Goal: Task Accomplishment & Management: Manage account settings

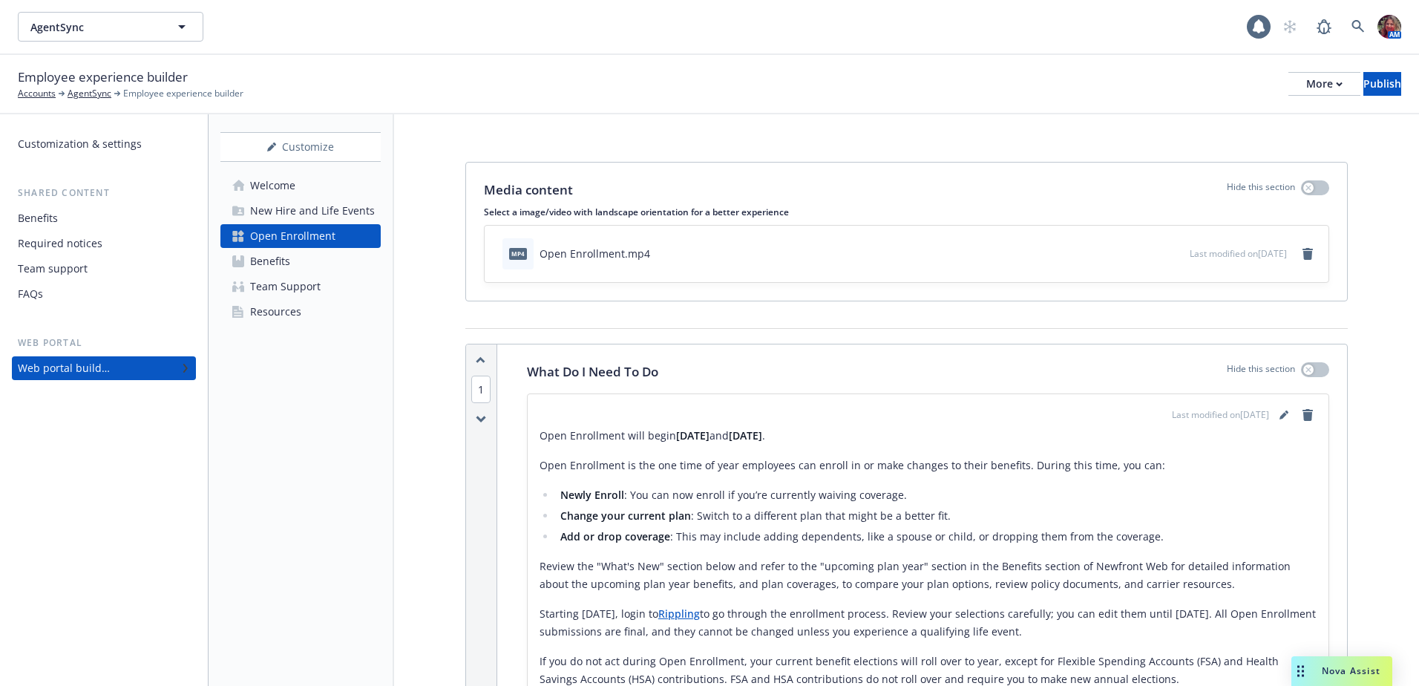
scroll to position [134, 0]
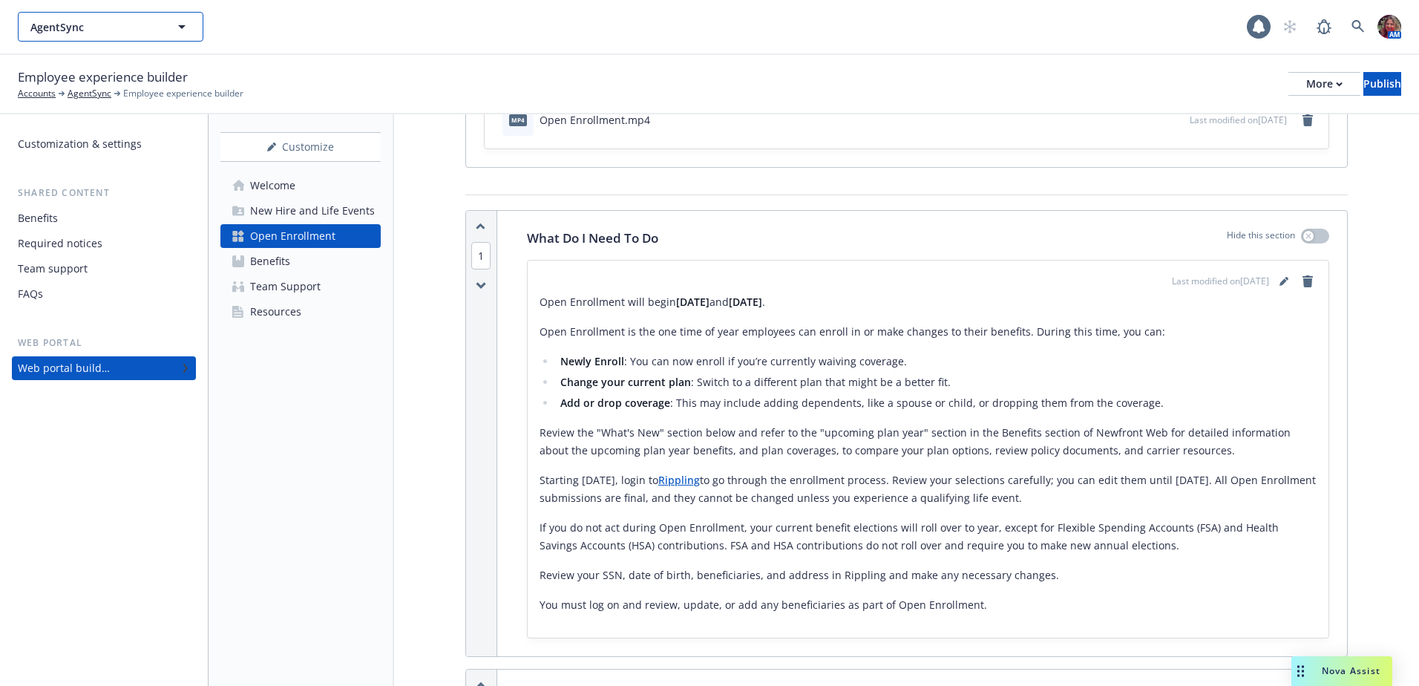
click at [165, 34] on button "AgentSync" at bounding box center [111, 27] width 186 height 30
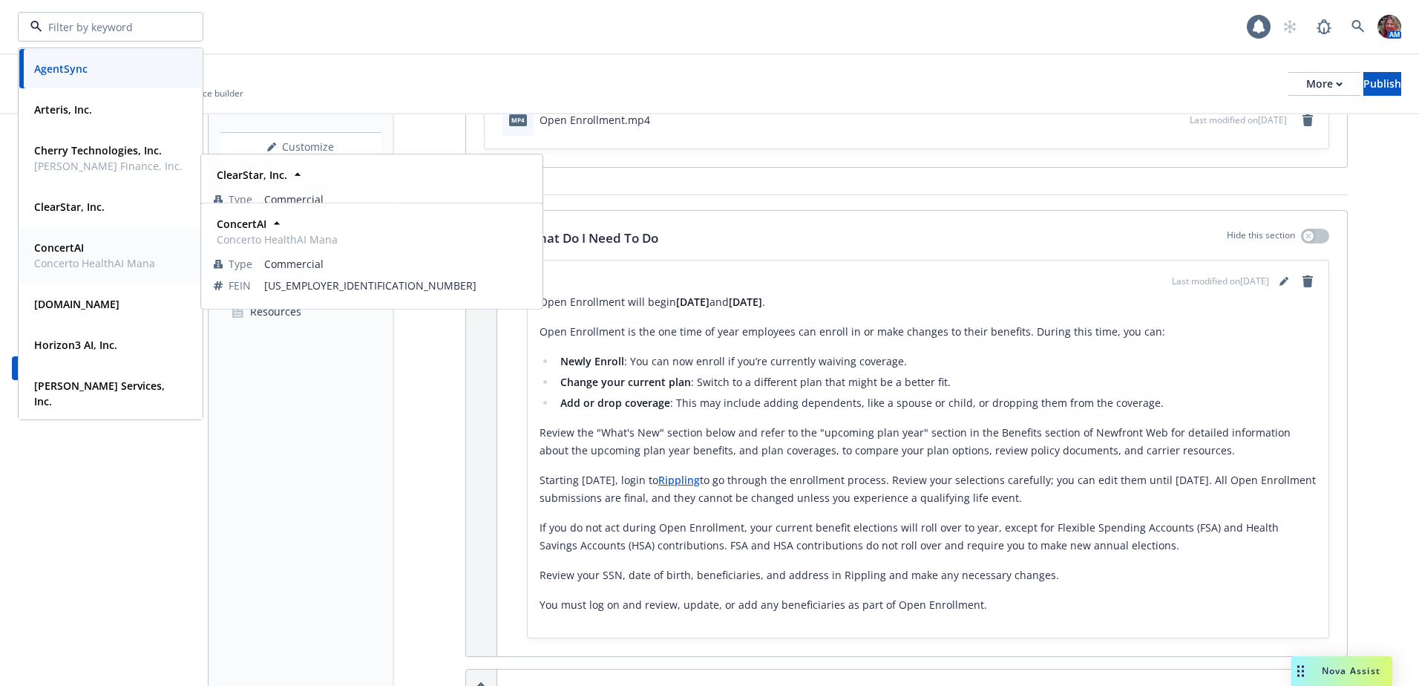
click at [70, 244] on strong "ConcertAI" at bounding box center [59, 248] width 50 height 14
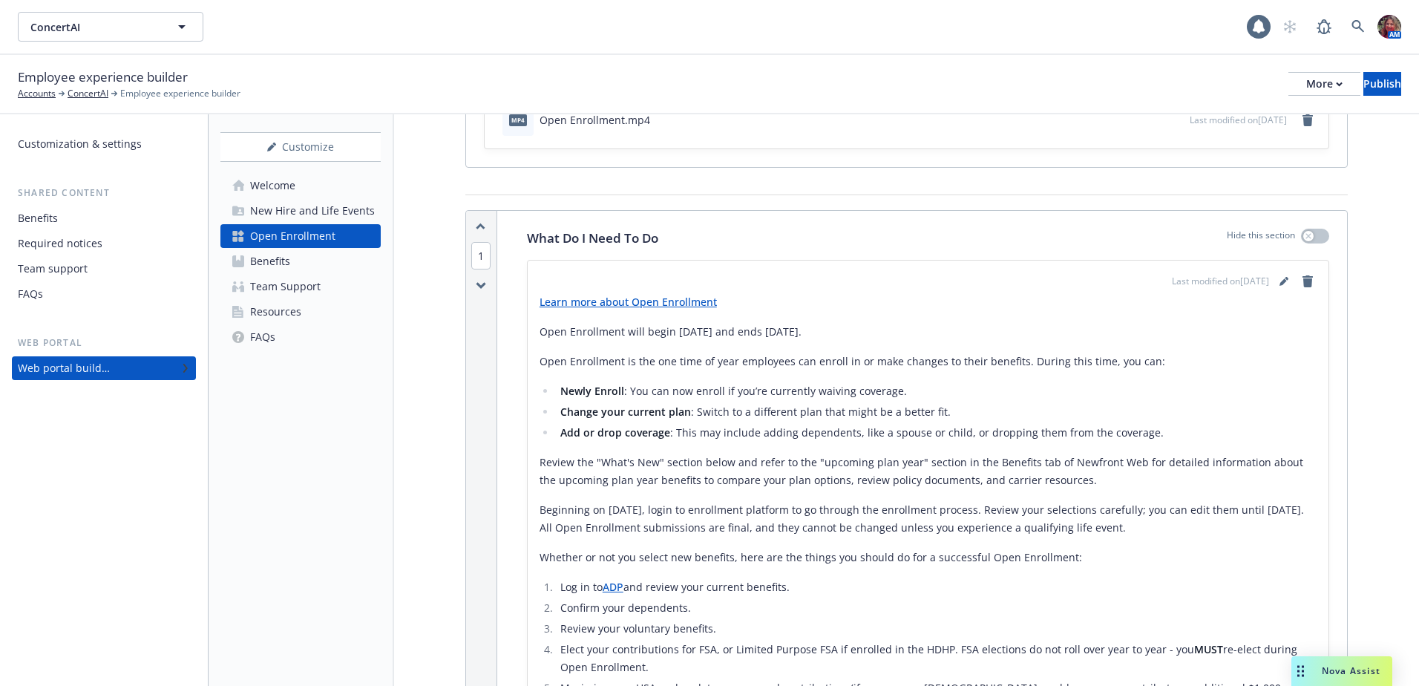
click at [285, 309] on div "Resources" at bounding box center [275, 312] width 51 height 24
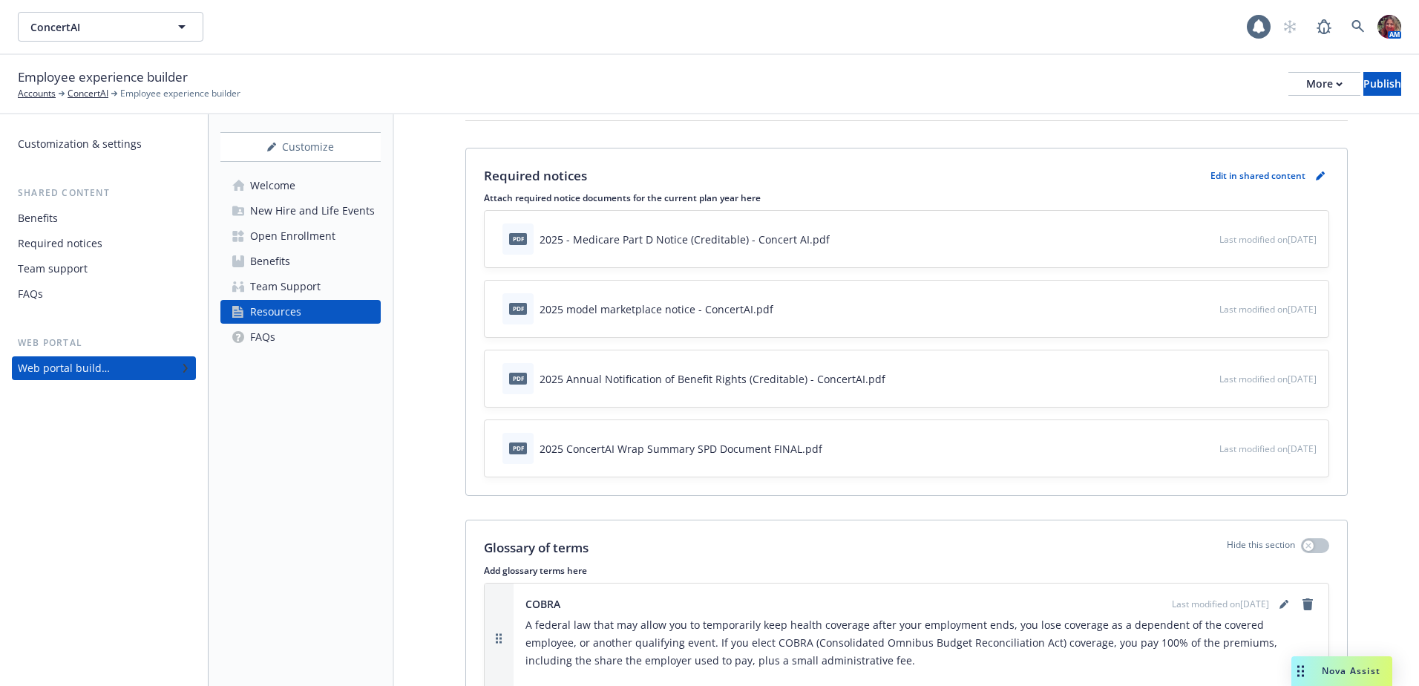
scroll to position [223, 0]
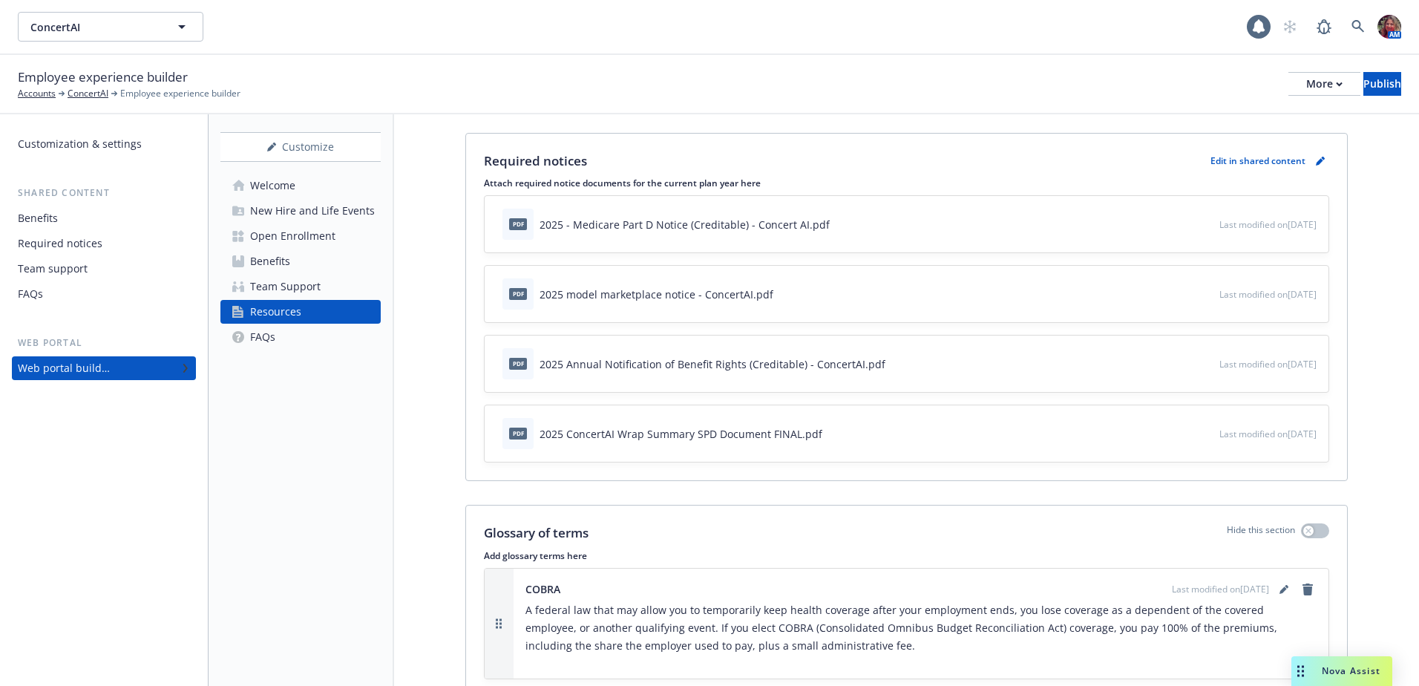
click at [1246, 161] on p "Edit in shared content" at bounding box center [1258, 160] width 95 height 13
click at [1316, 157] on icon "pencil" at bounding box center [1320, 161] width 9 height 9
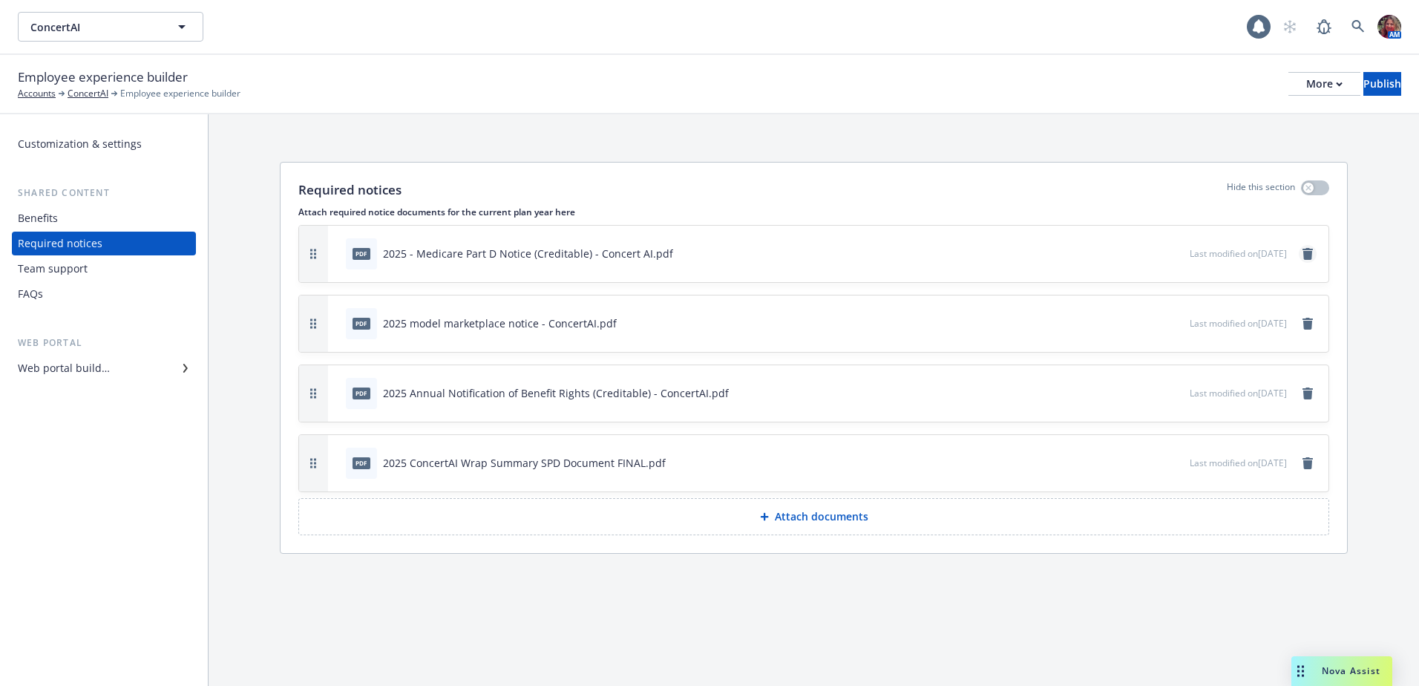
click at [1307, 254] on icon "remove" at bounding box center [1308, 254] width 10 height 12
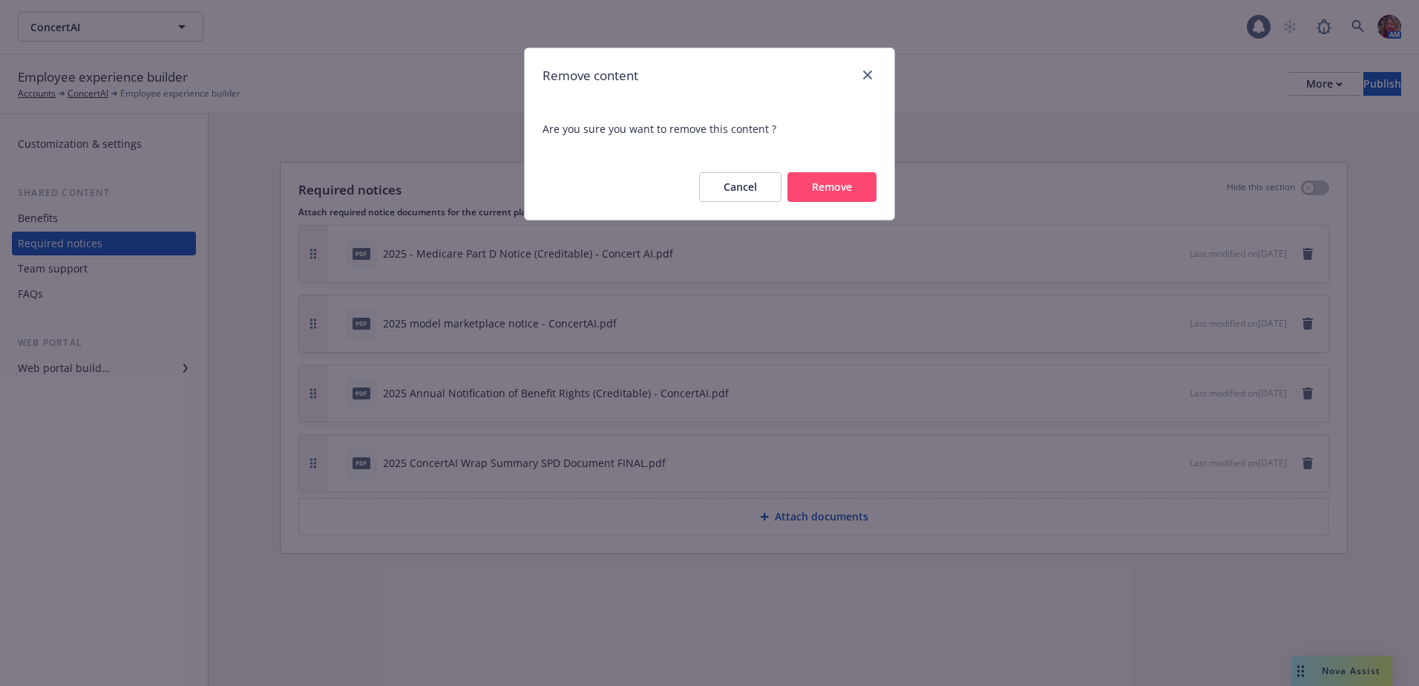
click at [840, 198] on button "Remove" at bounding box center [832, 187] width 89 height 30
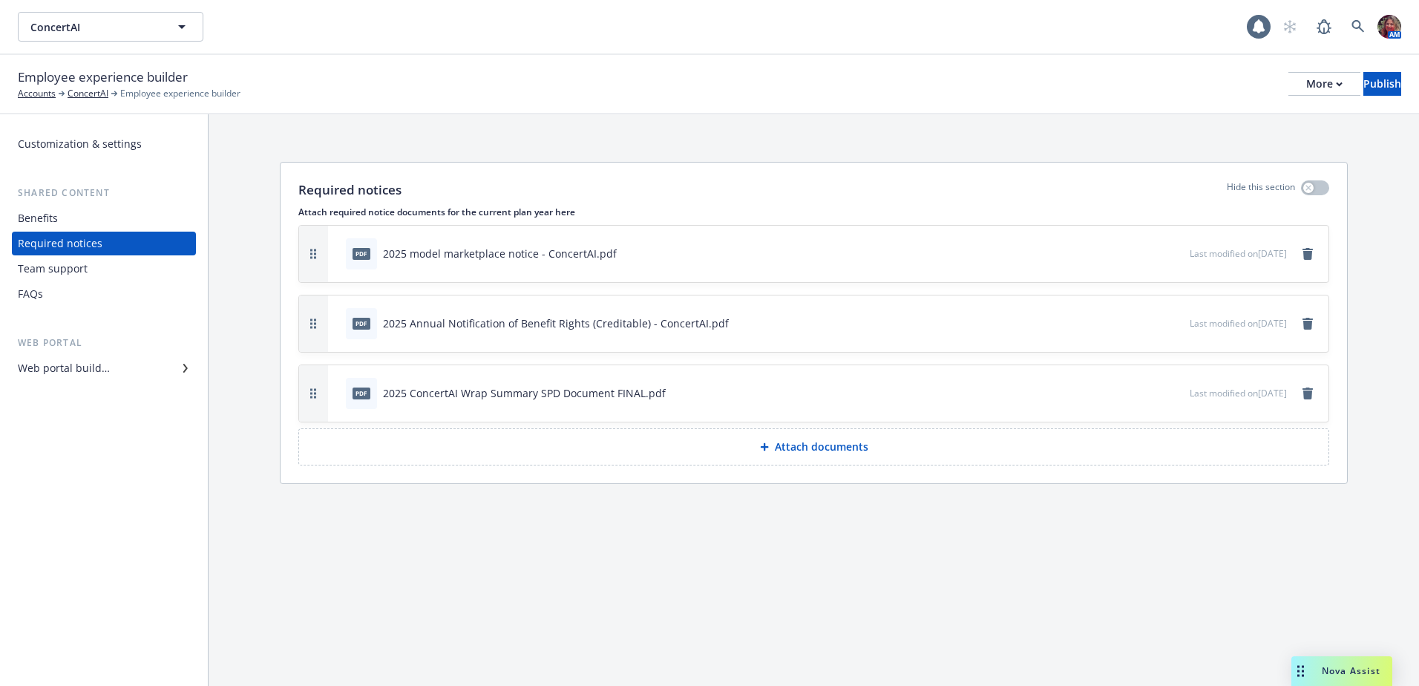
click at [826, 451] on p "Attach documents" at bounding box center [822, 446] width 94 height 15
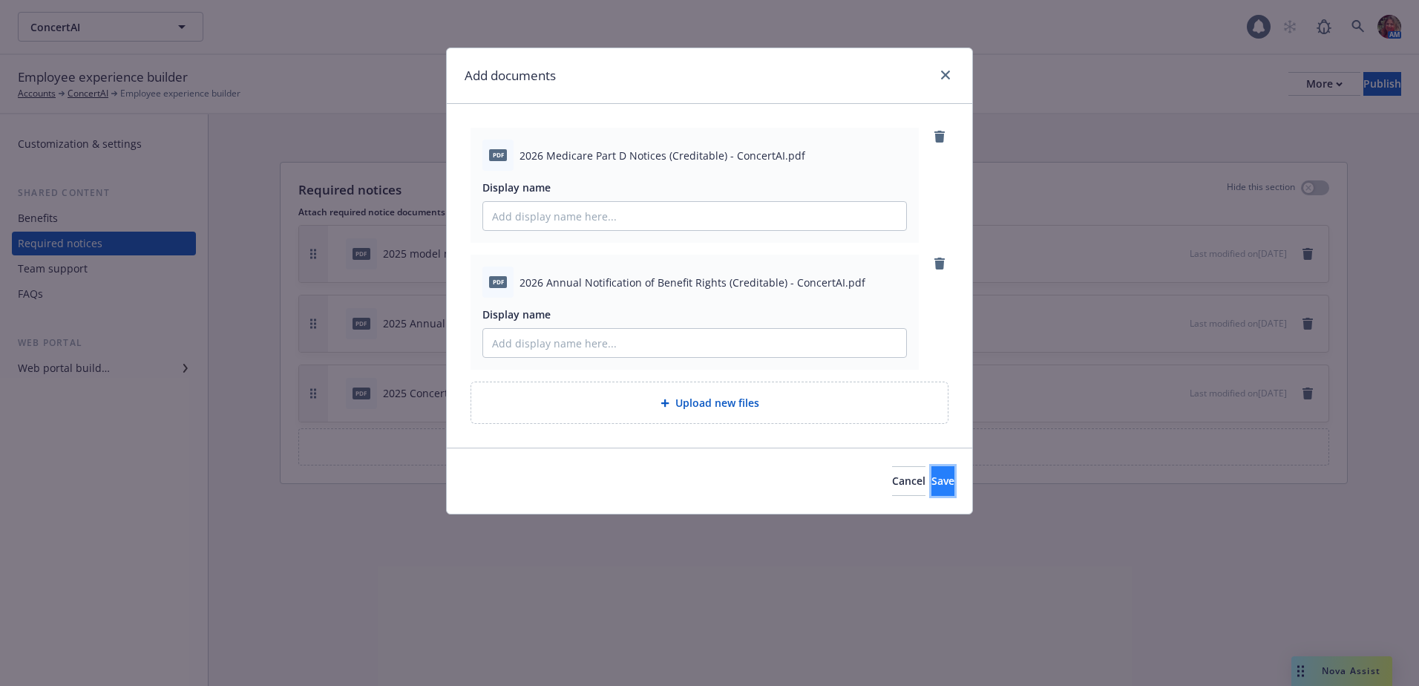
click at [932, 485] on button "Save" at bounding box center [943, 481] width 23 height 30
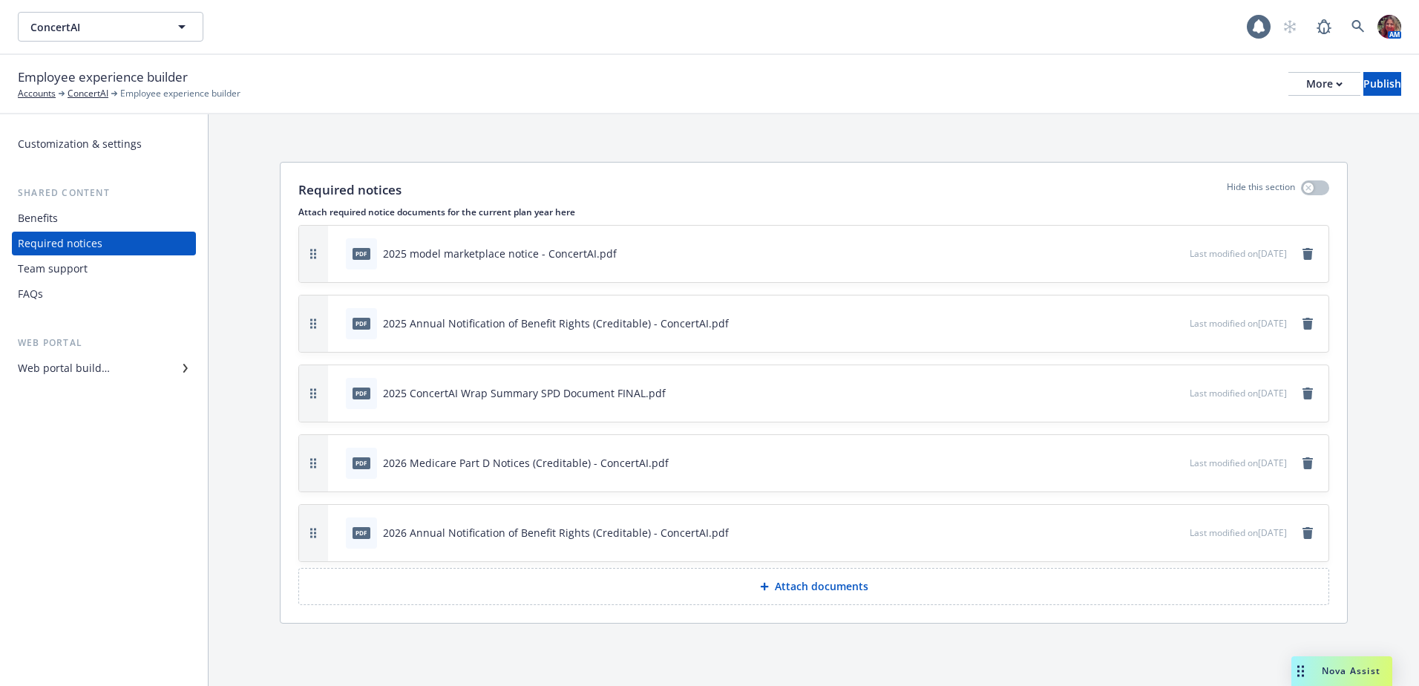
click at [796, 579] on p "Attach documents" at bounding box center [822, 586] width 94 height 15
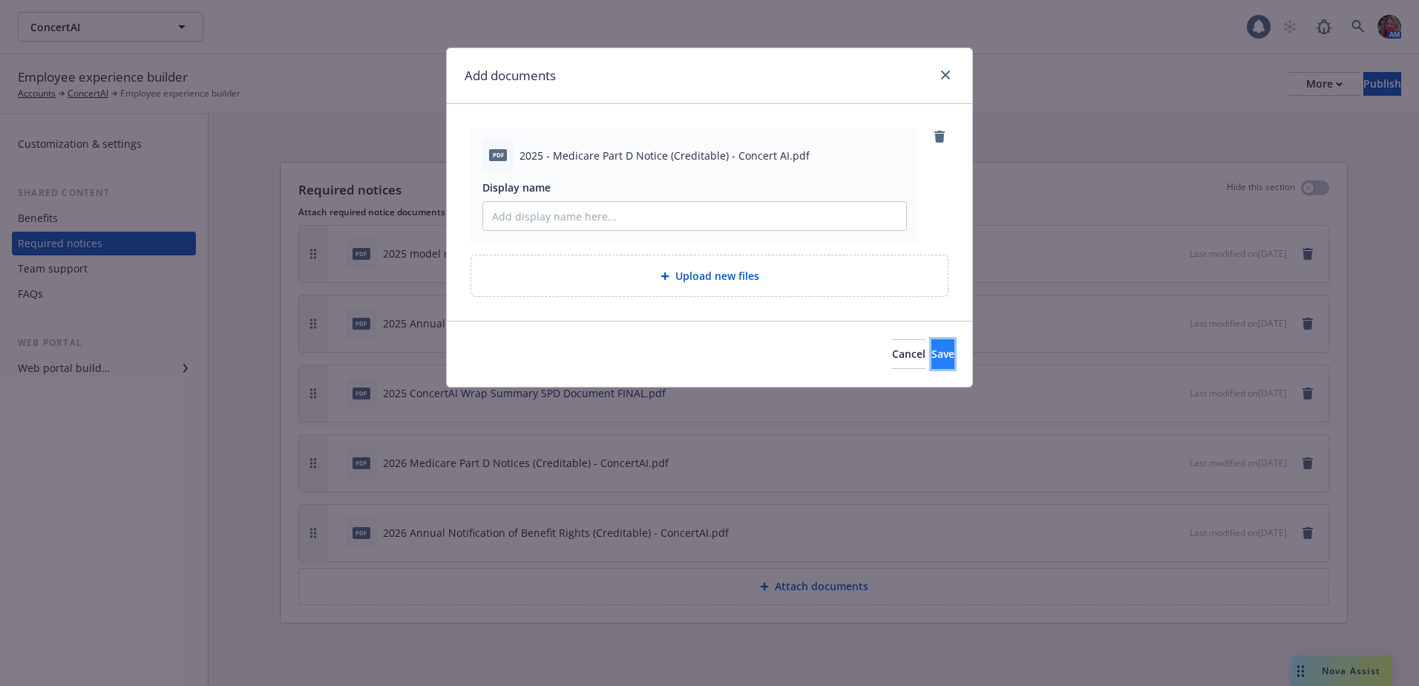
click at [932, 355] on span "Save" at bounding box center [943, 354] width 23 height 14
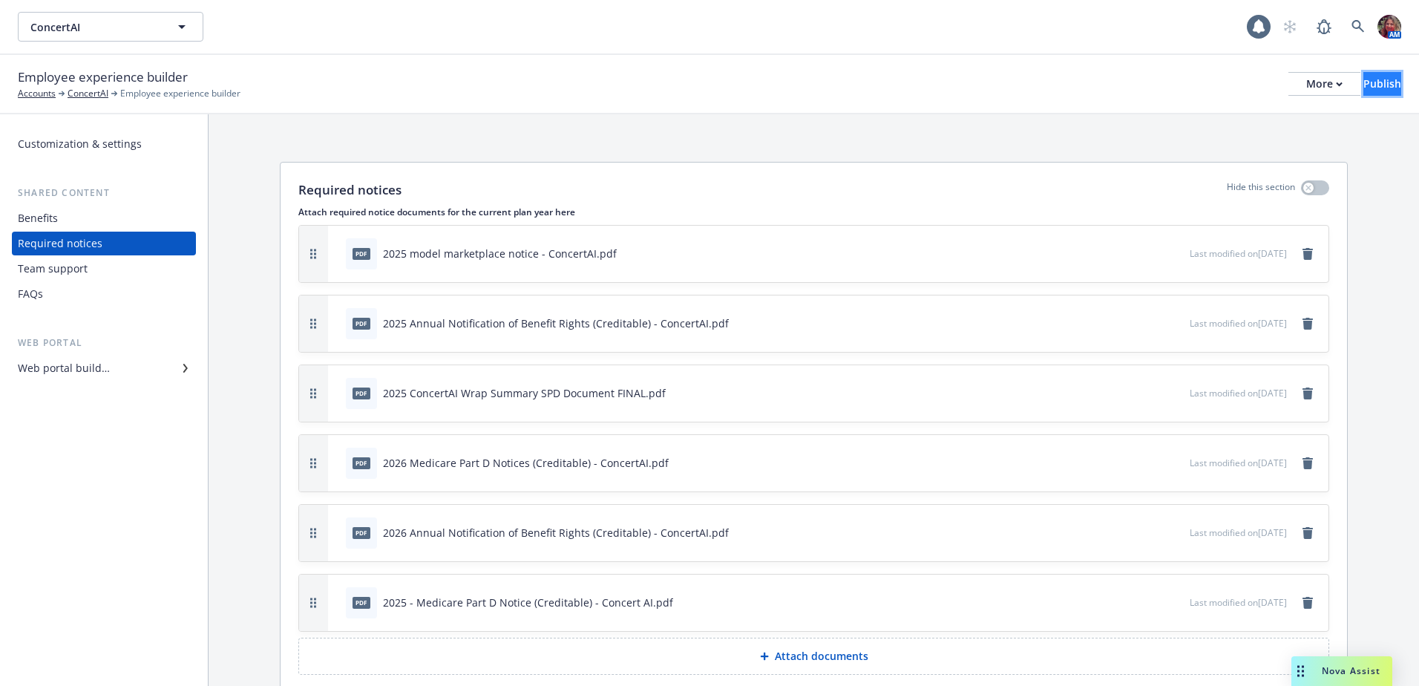
click at [1364, 82] on div "Publish" at bounding box center [1383, 84] width 38 height 22
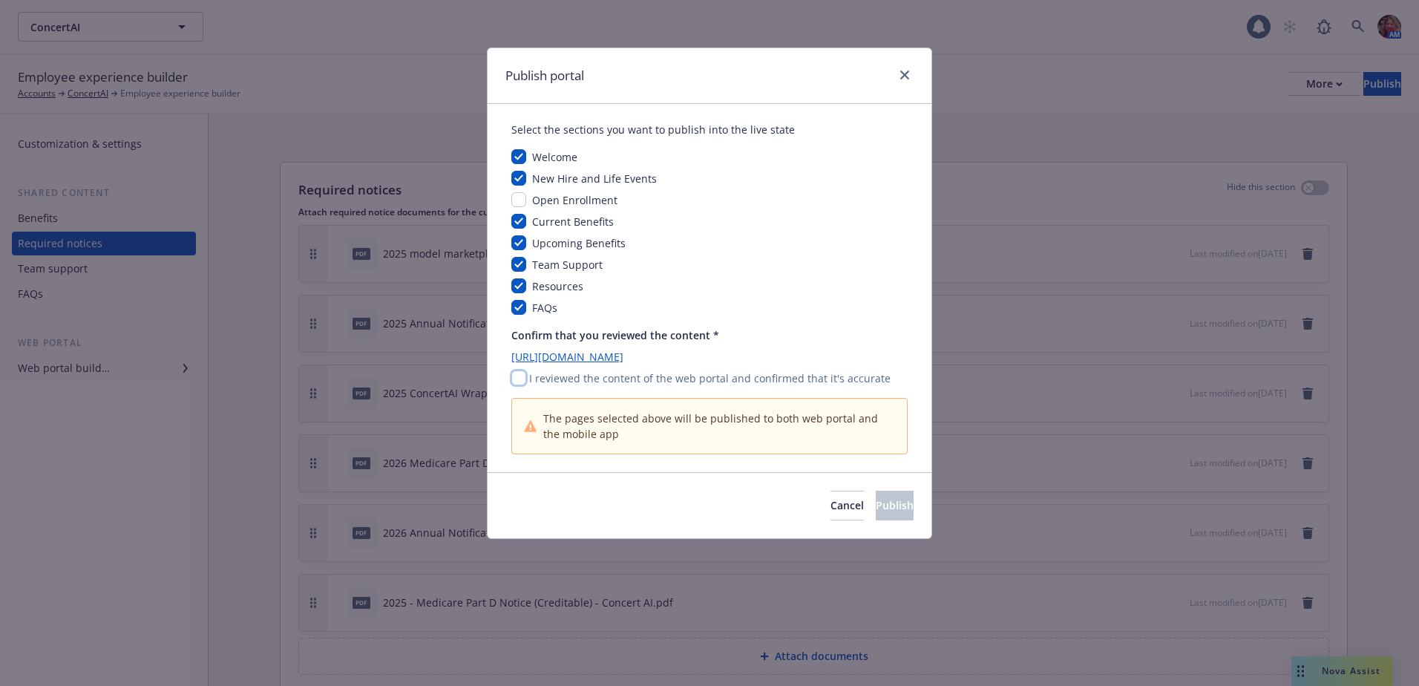
click at [522, 381] on input "checkbox" at bounding box center [518, 377] width 15 height 15
checkbox input "true"
click at [879, 514] on button "Publish" at bounding box center [895, 506] width 38 height 30
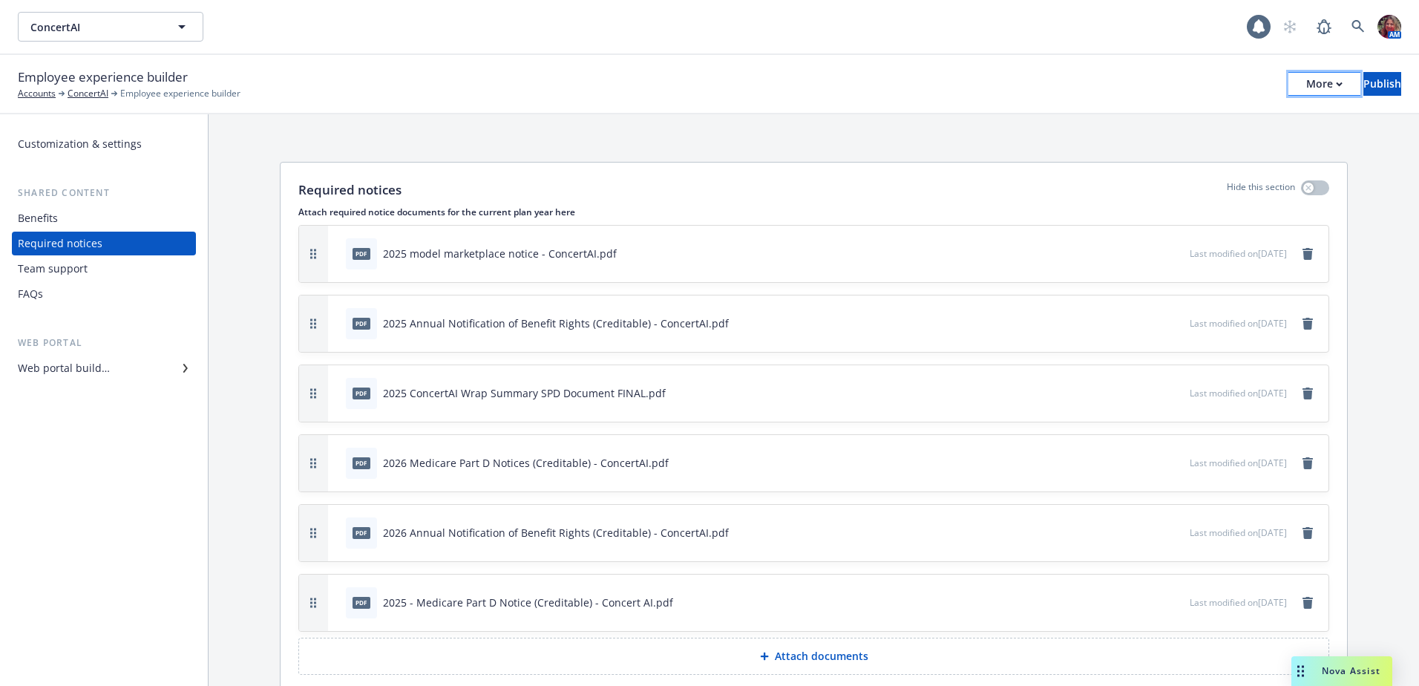
click at [1337, 85] on icon "button" at bounding box center [1339, 83] width 5 height 3
click at [1252, 145] on link "Copy portal link" at bounding box center [1202, 147] width 220 height 30
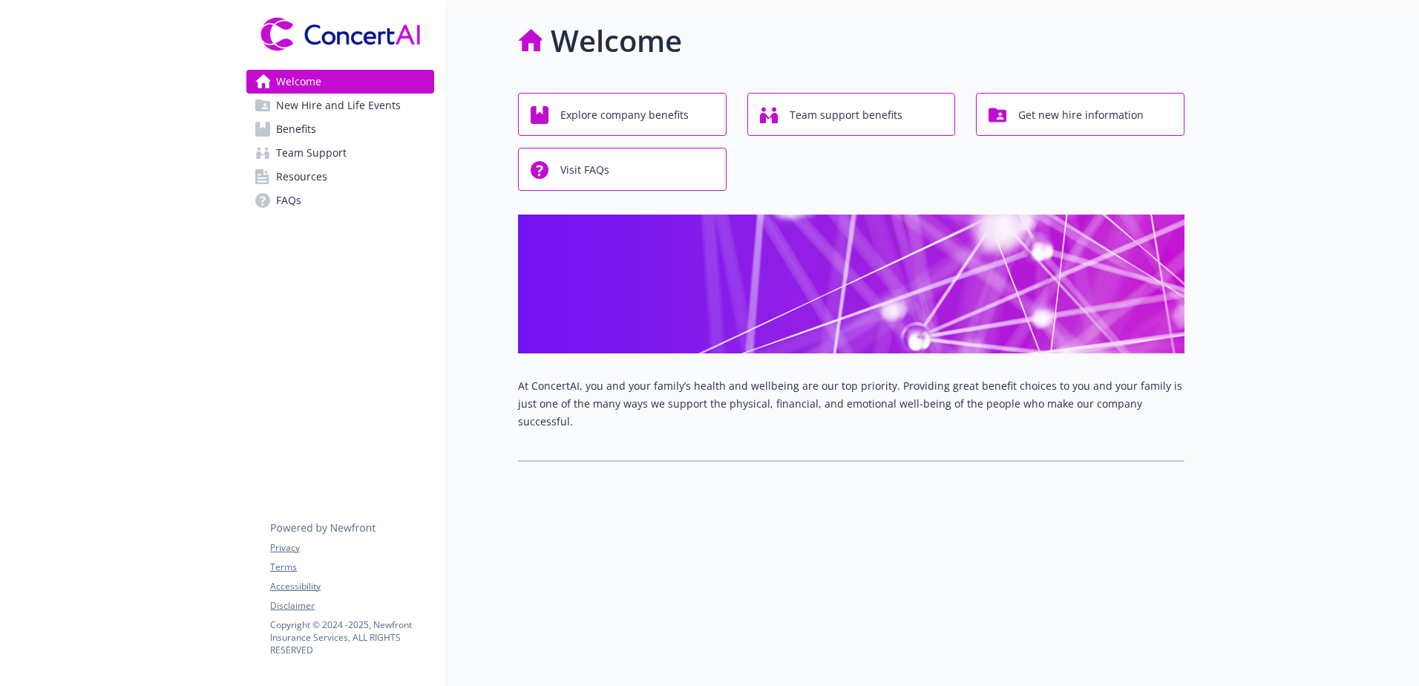
click at [324, 173] on span "Resources" at bounding box center [301, 177] width 51 height 24
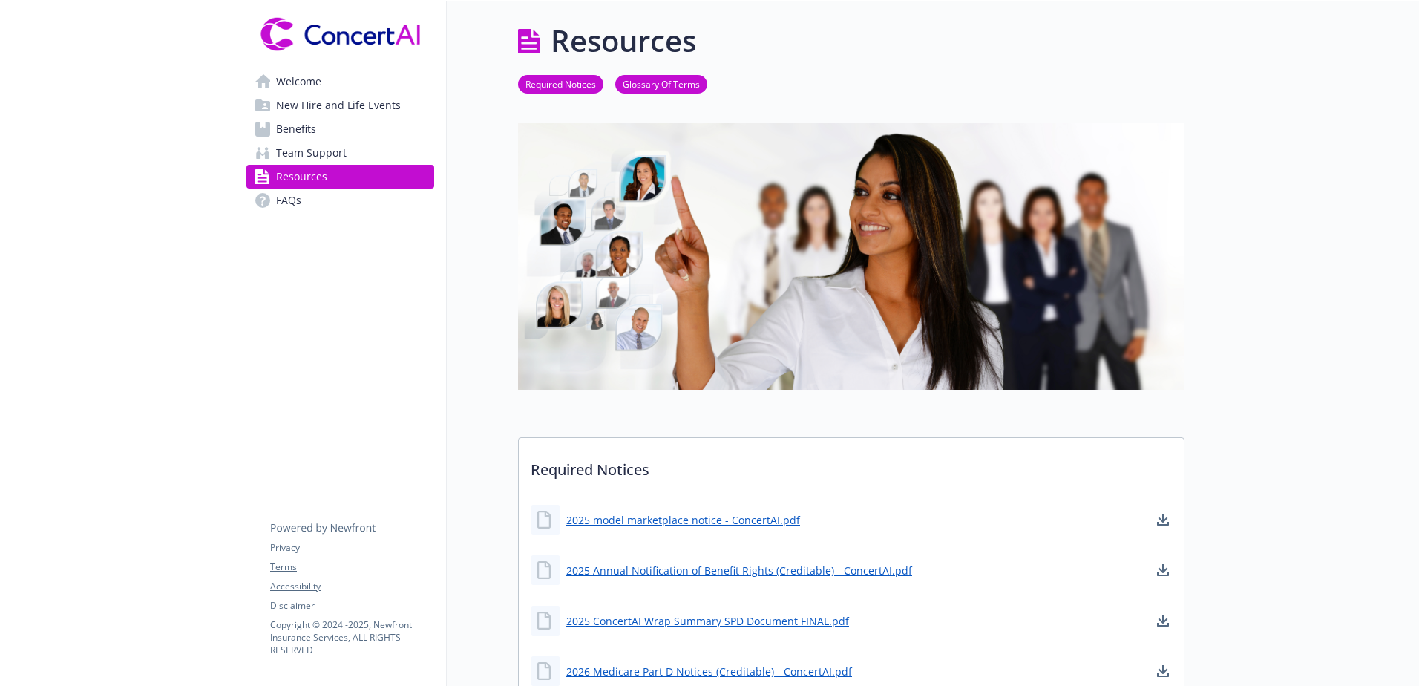
click at [340, 77] on link "Welcome" at bounding box center [340, 82] width 188 height 24
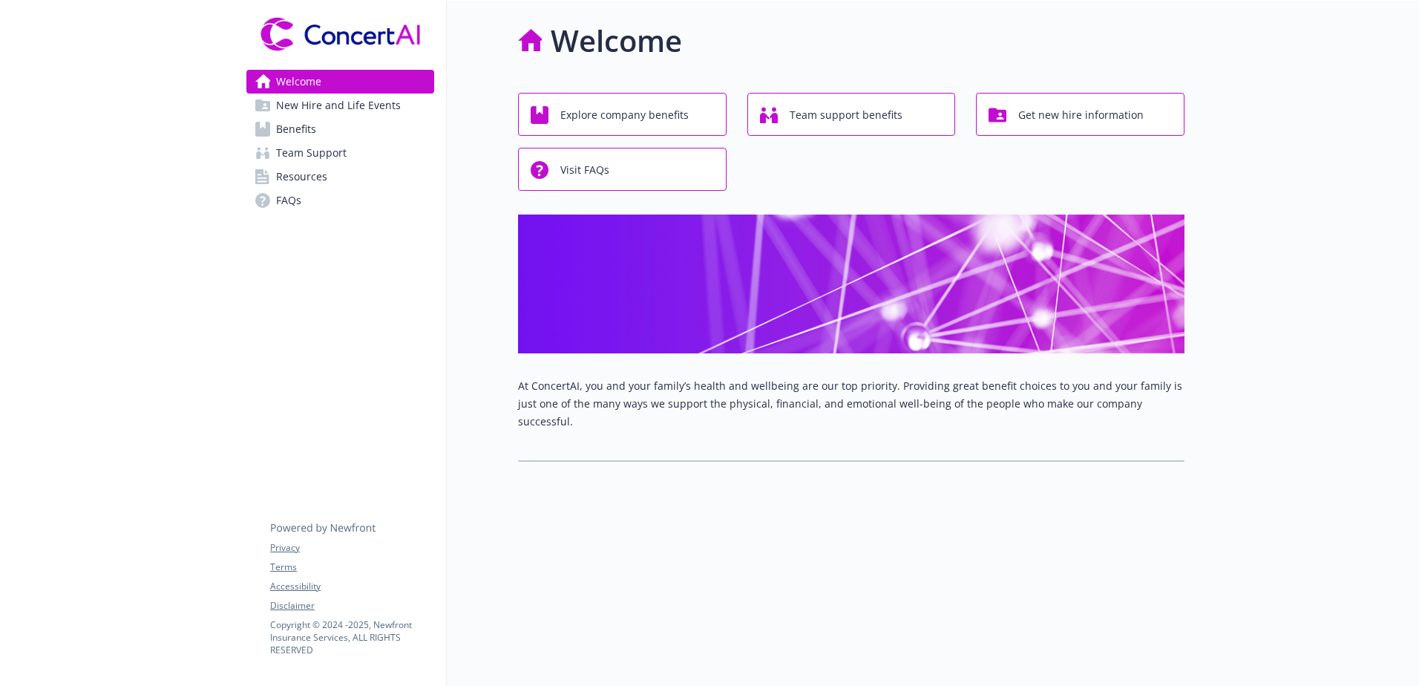
click at [325, 126] on link "Benefits" at bounding box center [340, 129] width 188 height 24
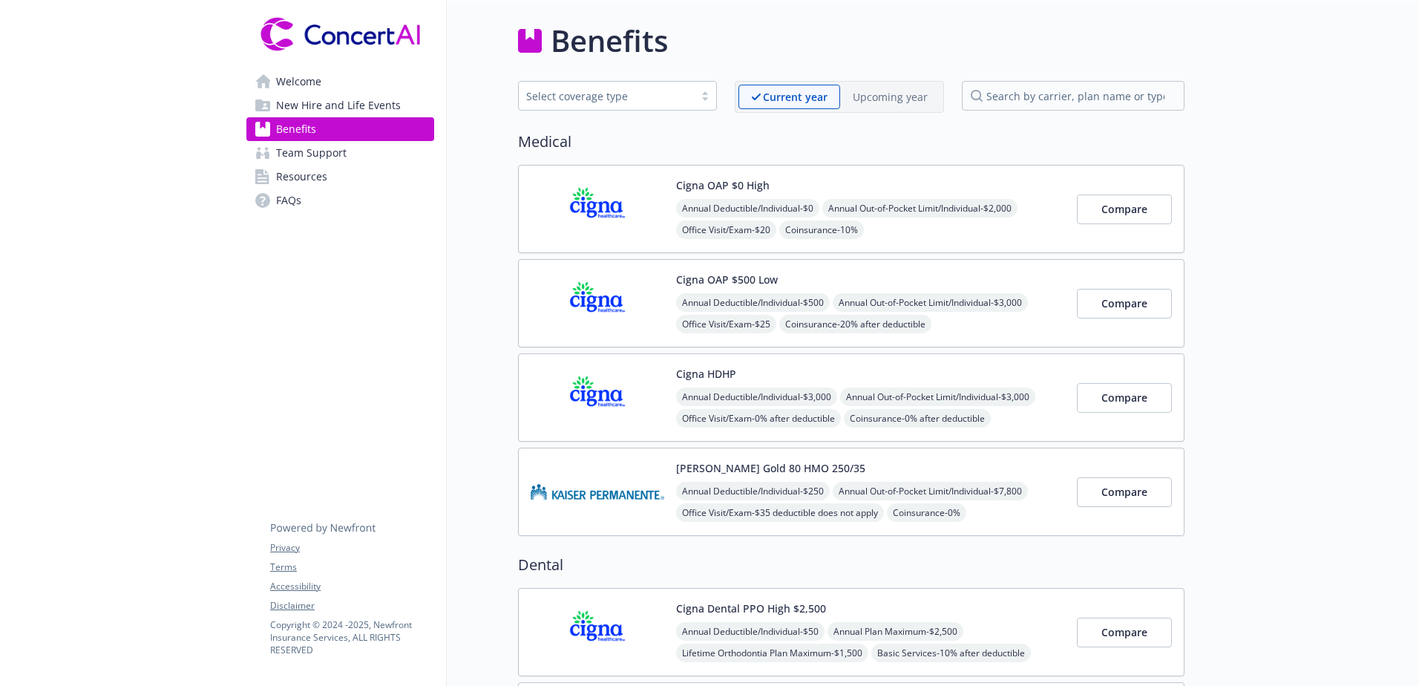
click at [615, 229] on img at bounding box center [598, 208] width 134 height 63
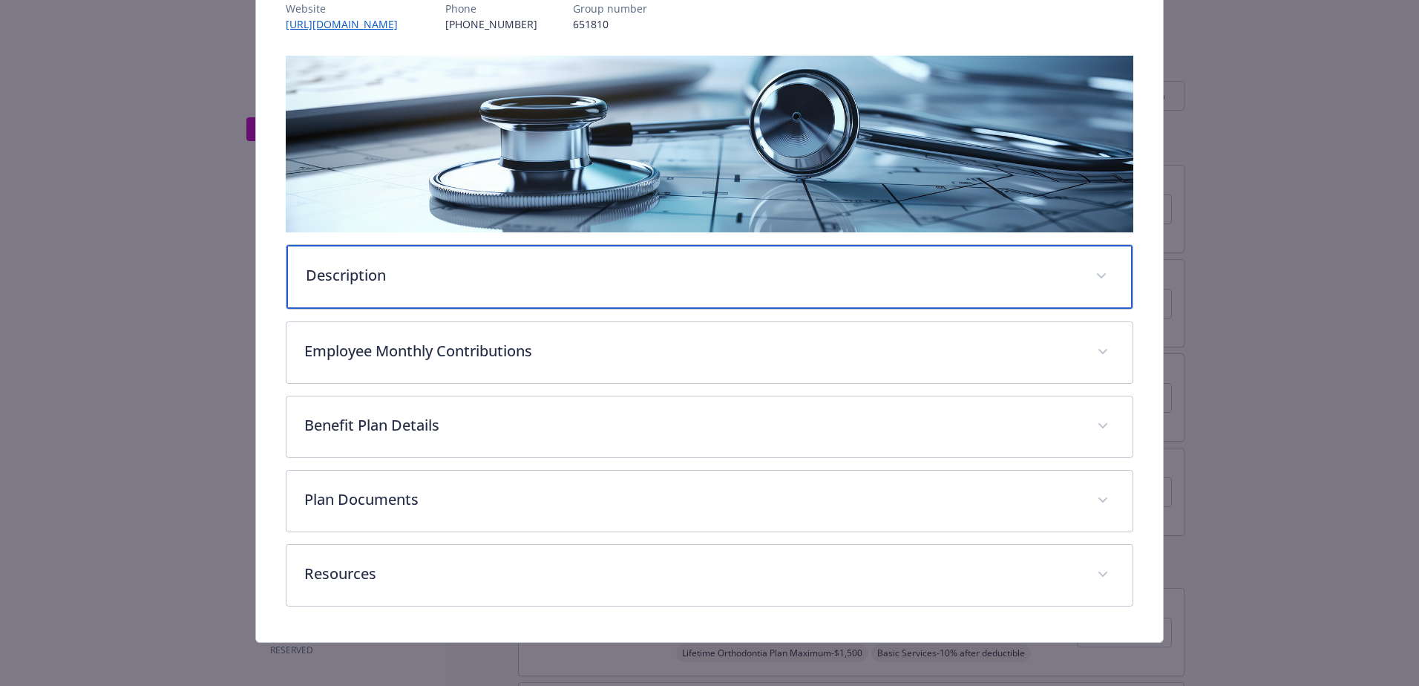
click at [397, 290] on div "Description" at bounding box center [710, 277] width 846 height 64
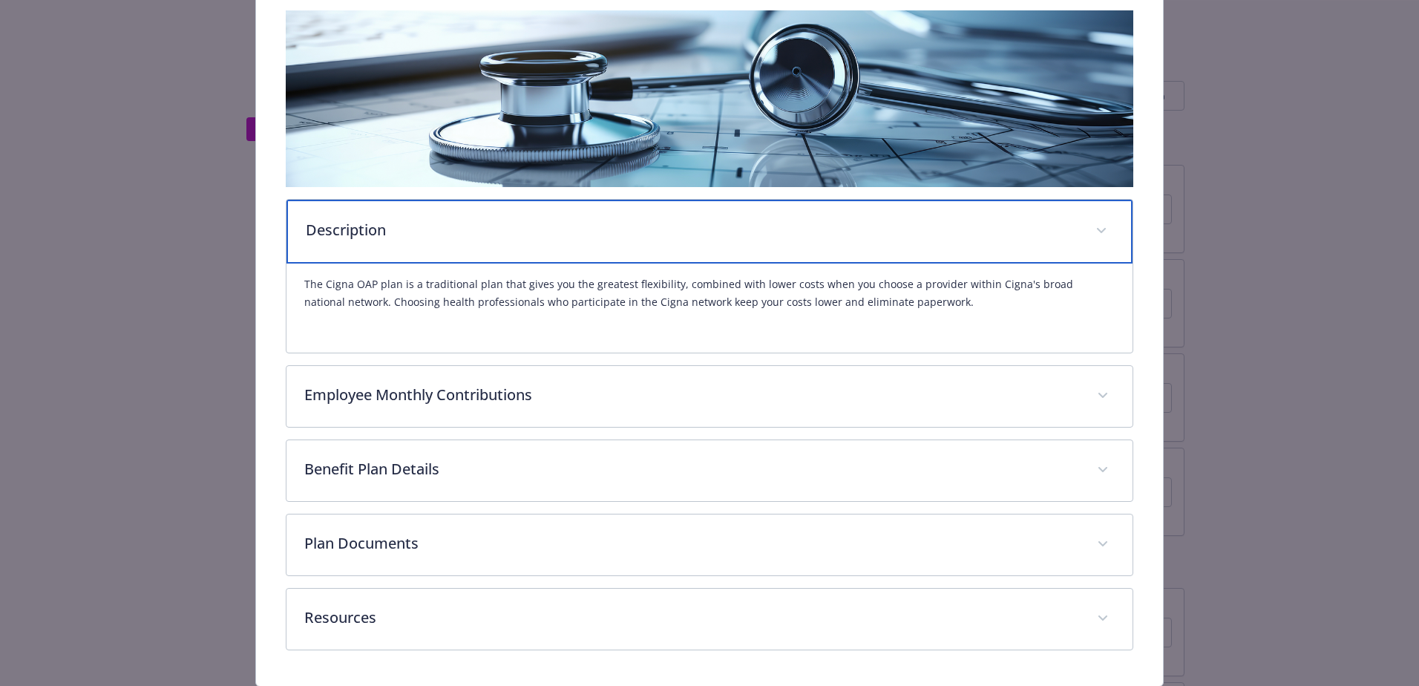
scroll to position [287, 0]
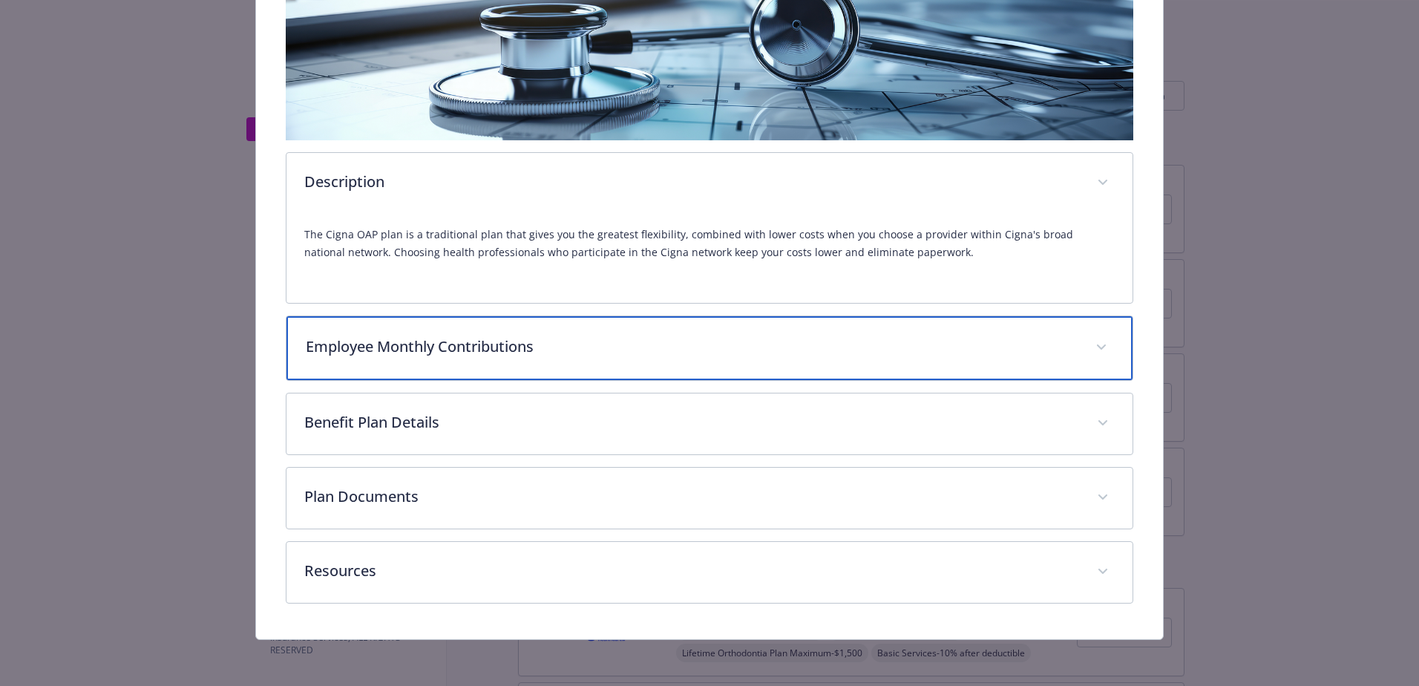
click at [355, 366] on div "Employee Monthly Contributions" at bounding box center [710, 348] width 846 height 64
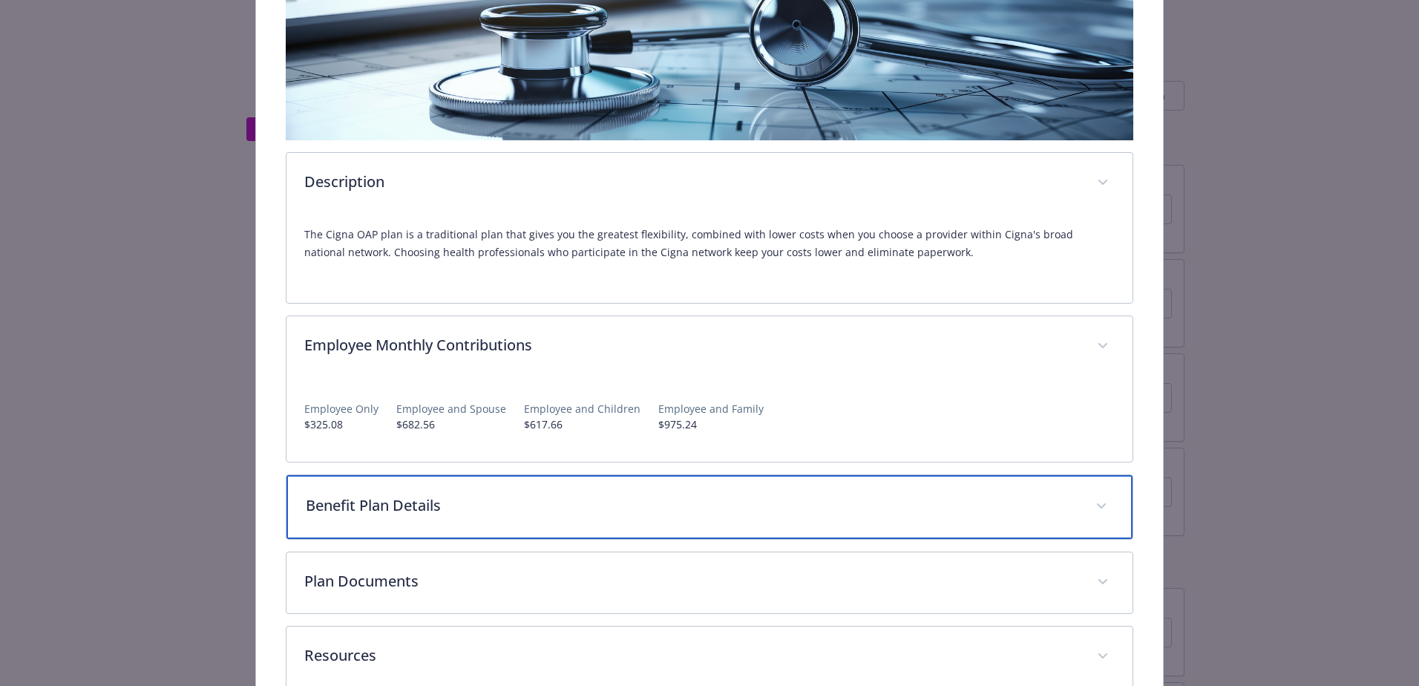
click at [331, 526] on div "Benefit Plan Details" at bounding box center [710, 507] width 846 height 64
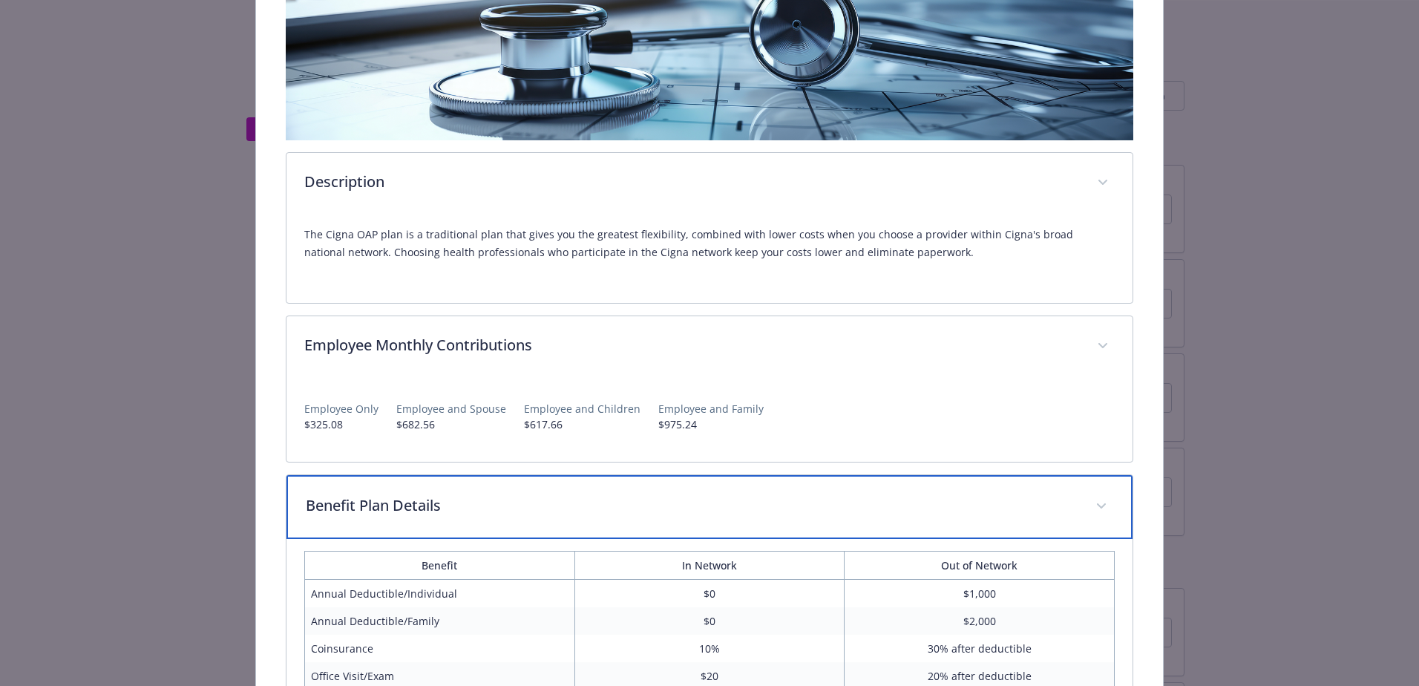
click at [348, 506] on p "Benefit Plan Details" at bounding box center [692, 505] width 772 height 22
